Goal: Navigation & Orientation: Find specific page/section

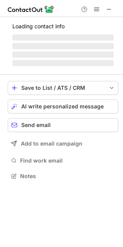
scroll to position [169, 123]
